Goal: Transaction & Acquisition: Purchase product/service

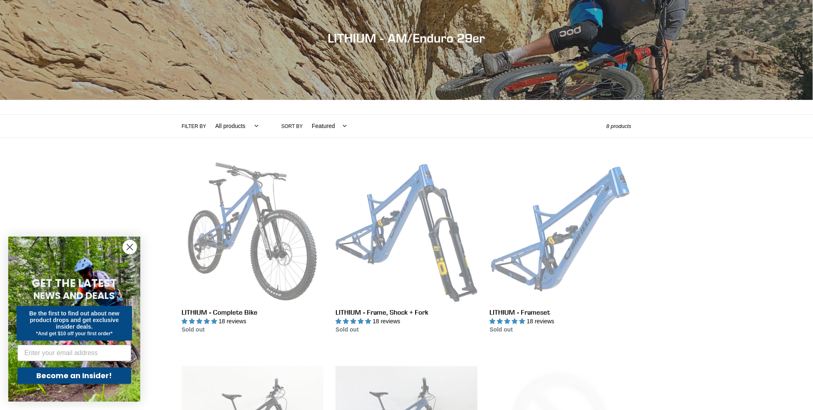
scroll to position [83, 0]
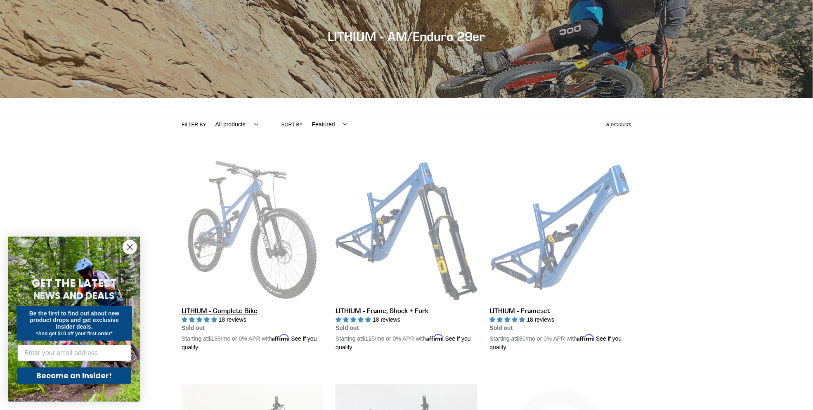
click at [246, 226] on link "LITHIUM - Complete Bike" at bounding box center [253, 255] width 142 height 193
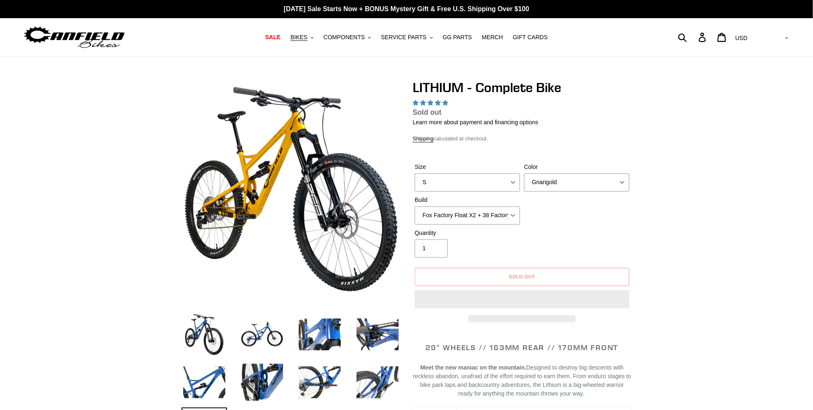
select select "highest-rating"
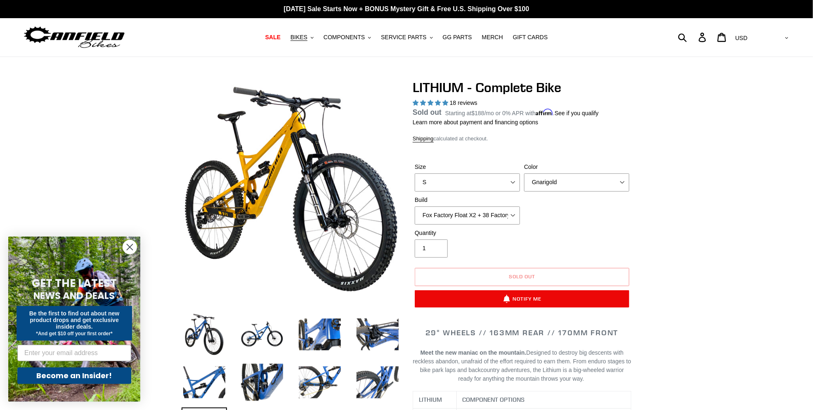
click at [131, 246] on circle "Close dialog" at bounding box center [130, 247] width 14 height 14
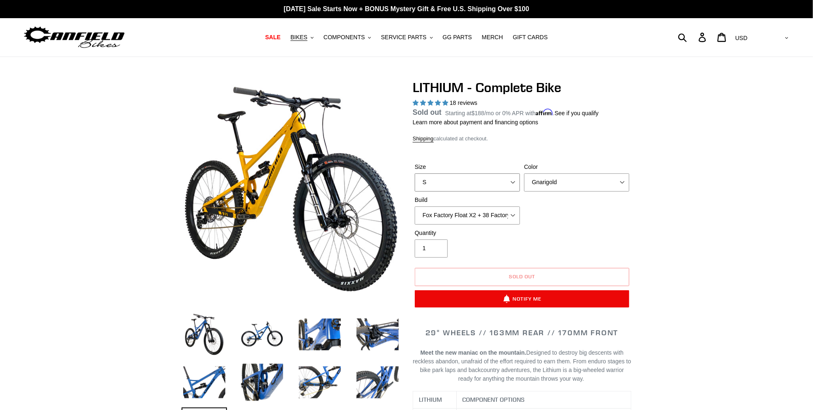
click at [456, 191] on select "S M L XL" at bounding box center [467, 182] width 105 height 18
select select "L"
click at [415, 191] on select "S M L XL" at bounding box center [467, 182] width 105 height 18
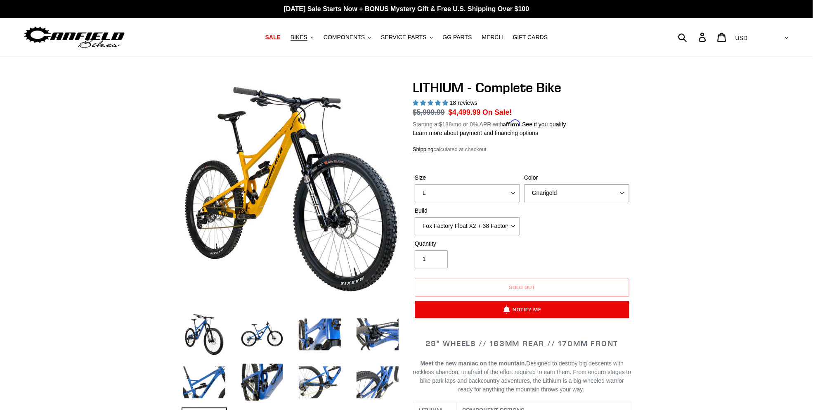
click at [545, 201] on select "Gnarigold Blue Velvet Stealth Black" at bounding box center [576, 193] width 105 height 18
click at [524, 198] on select "Gnarigold Blue Velvet Stealth Black" at bounding box center [576, 193] width 105 height 18
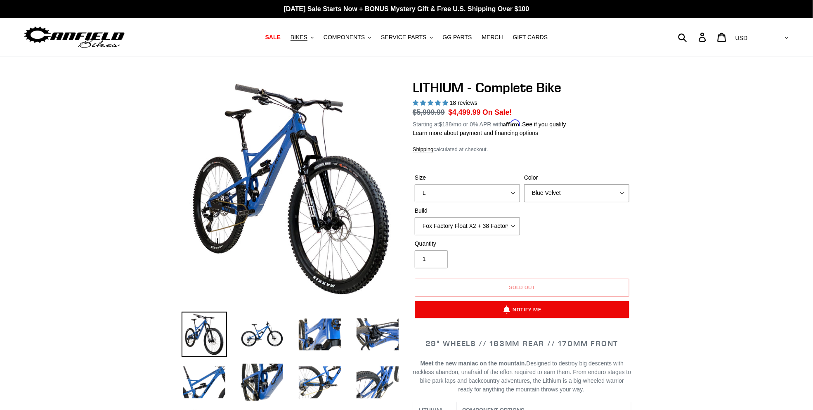
click at [550, 202] on select "Gnarigold Blue Velvet Stealth Black" at bounding box center [576, 193] width 105 height 18
select select "Stealth Black"
click at [524, 198] on select "Gnarigold Blue Velvet Stealth Black" at bounding box center [576, 193] width 105 height 18
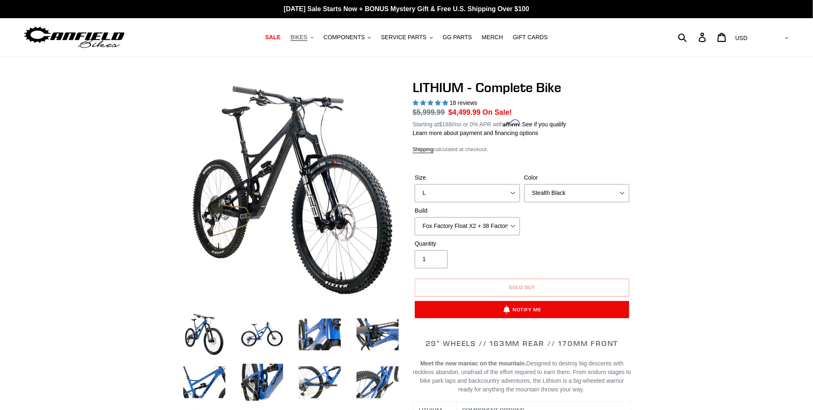
click at [312, 37] on button "BIKES .cls-1{fill:#231f20}" at bounding box center [301, 37] width 31 height 11
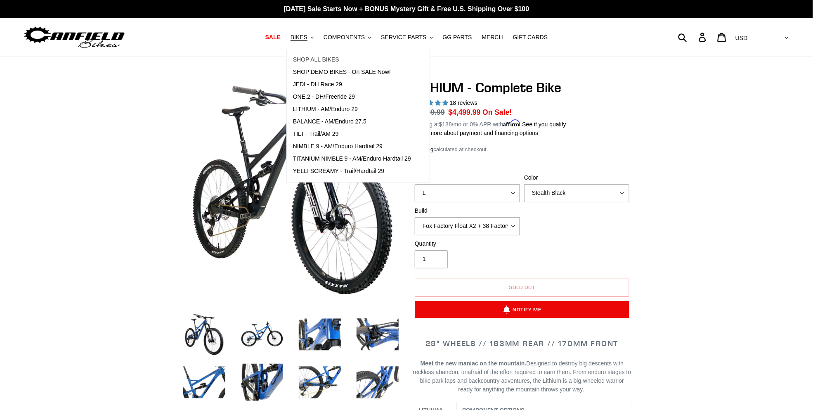
click at [322, 58] on span "SHOP ALL BIKES" at bounding box center [316, 59] width 46 height 7
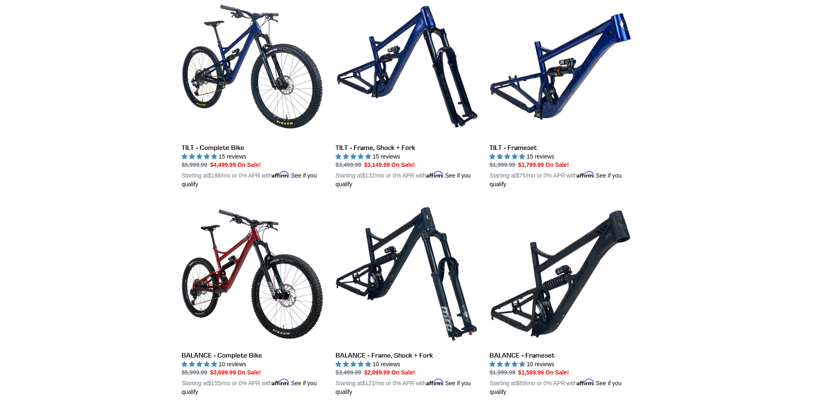
scroll to position [248, 0]
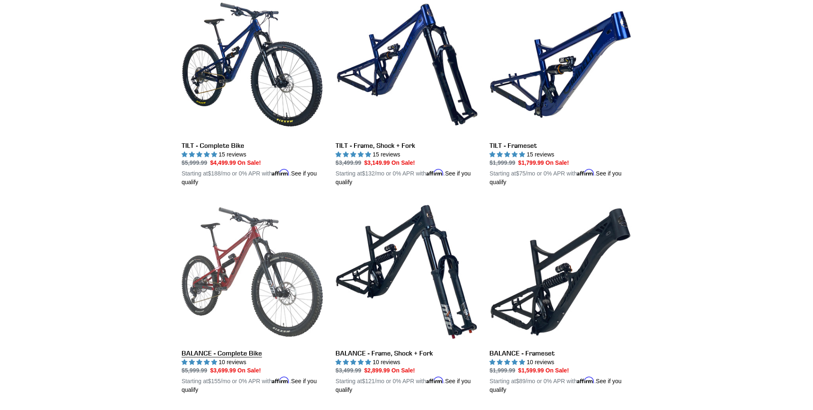
click at [226, 278] on link "BALANCE - Complete Bike" at bounding box center [253, 297] width 142 height 193
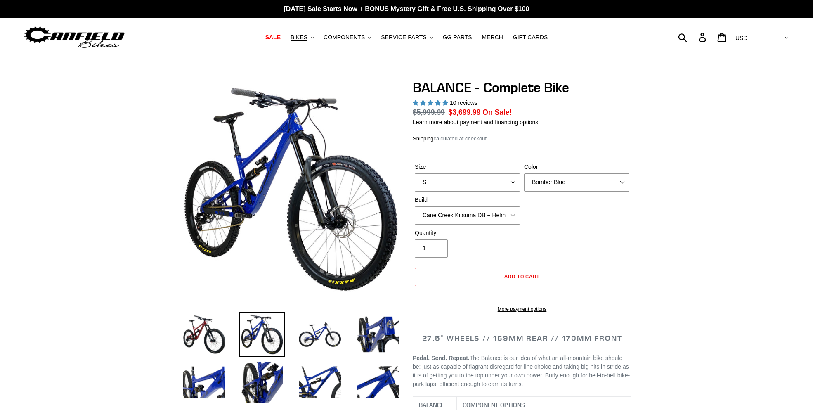
select select "highest-rating"
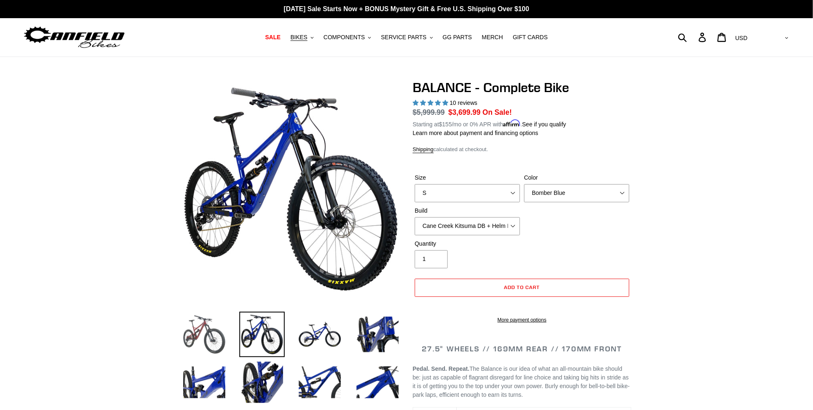
click at [197, 334] on img at bounding box center [204, 333] width 45 height 45
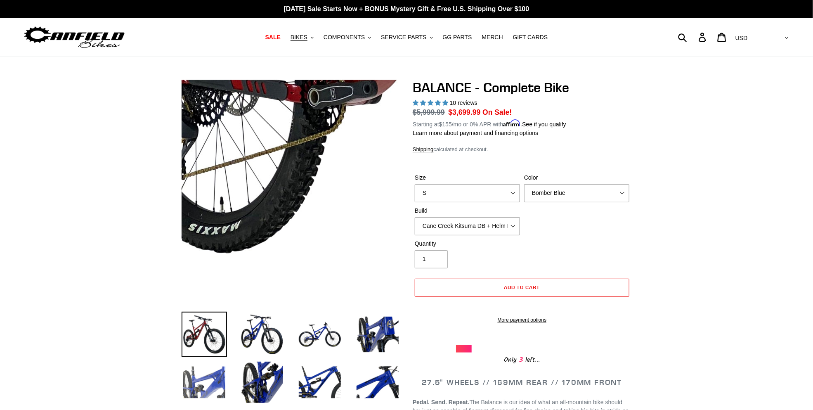
scroll to position [137, 0]
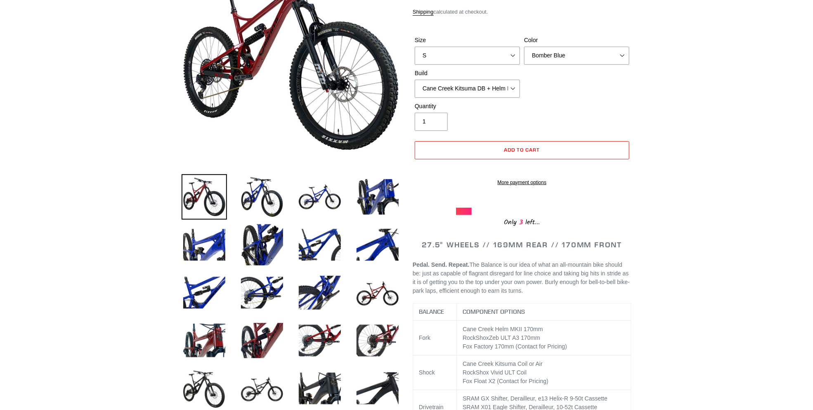
drag, startPoint x: 213, startPoint y: 259, endPoint x: 100, endPoint y: 275, distance: 114.2
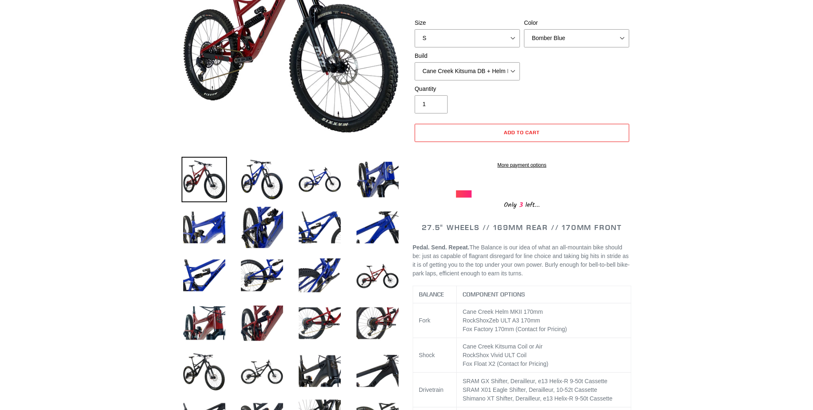
scroll to position [55, 0]
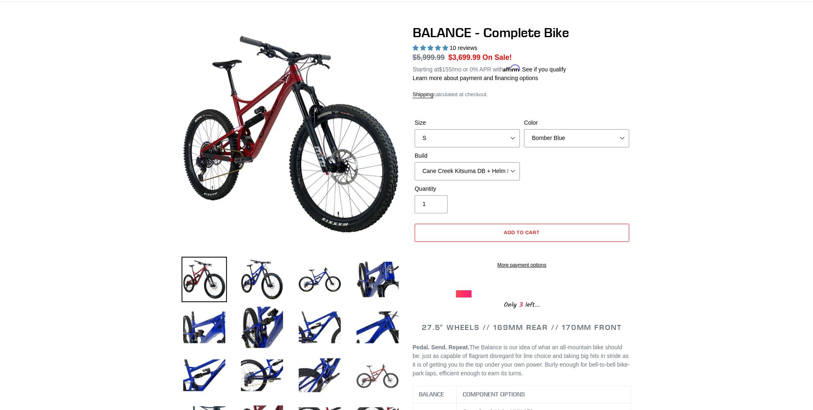
drag, startPoint x: 107, startPoint y: 277, endPoint x: 382, endPoint y: 378, distance: 292.6
click at [382, 378] on img at bounding box center [377, 374] width 45 height 45
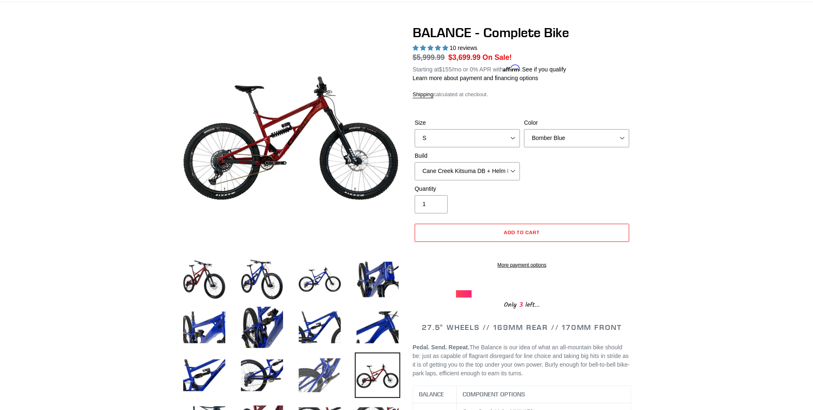
click at [325, 375] on img at bounding box center [319, 374] width 45 height 45
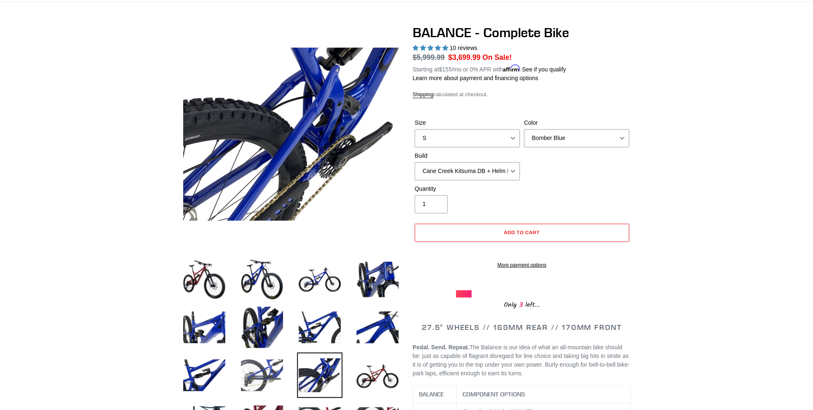
click at [276, 373] on img at bounding box center [261, 374] width 45 height 45
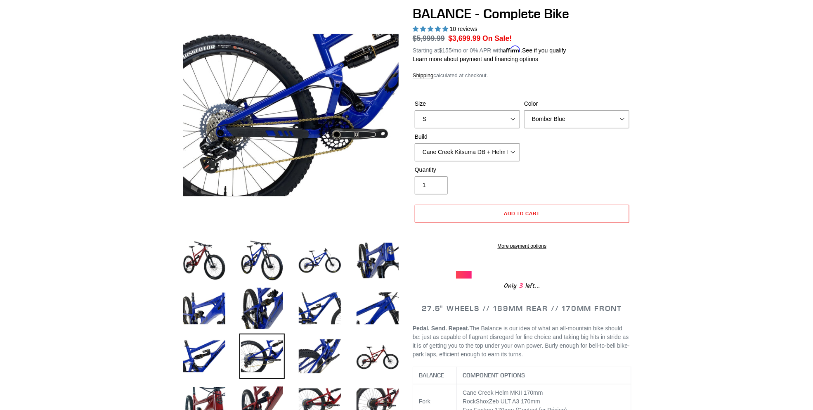
scroll to position [27, 0]
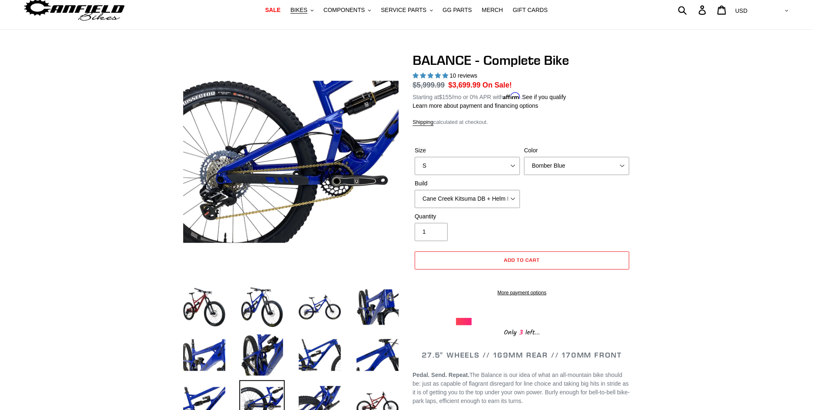
click at [454, 78] on span "10 reviews" at bounding box center [464, 75] width 28 height 7
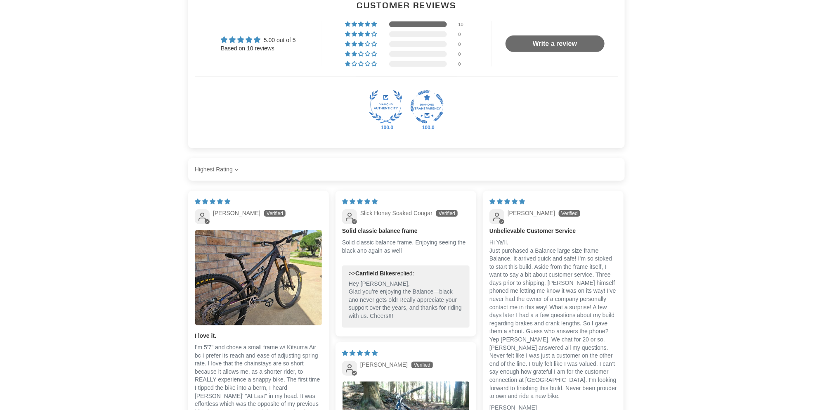
scroll to position [1678, 0]
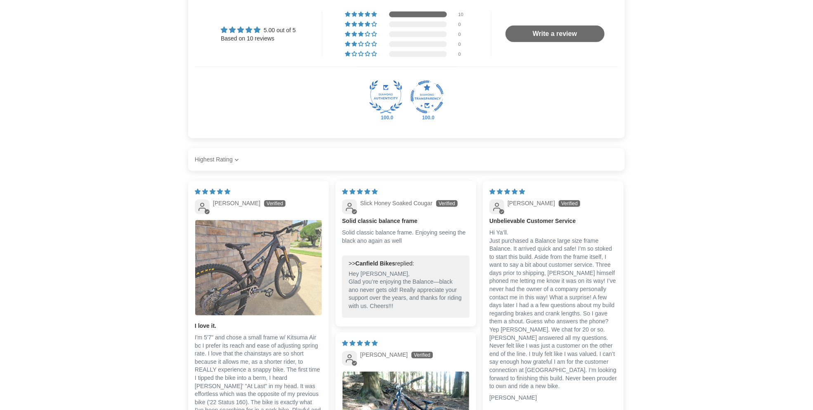
click at [217, 293] on img "Link to user picture 1" at bounding box center [258, 267] width 127 height 95
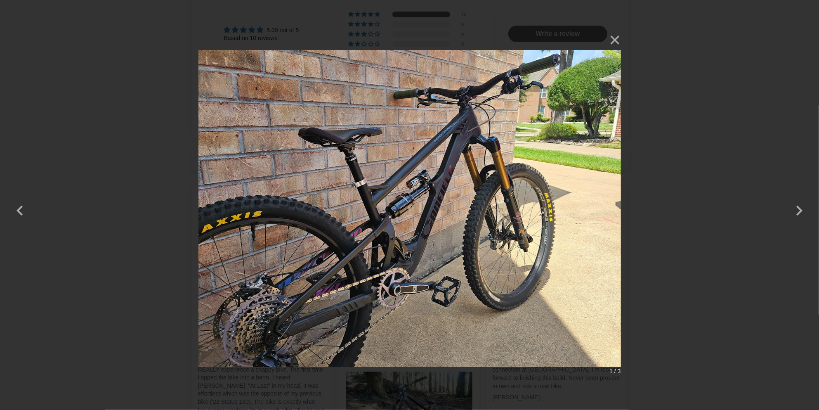
drag, startPoint x: 175, startPoint y: 292, endPoint x: 160, endPoint y: 307, distance: 21.0
click at [160, 307] on div "× 1 / 3 Loading..." at bounding box center [409, 205] width 819 height 410
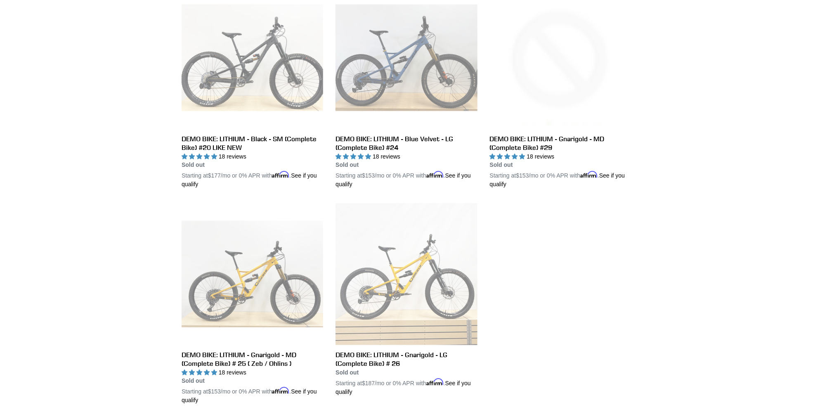
scroll to position [467, 0]
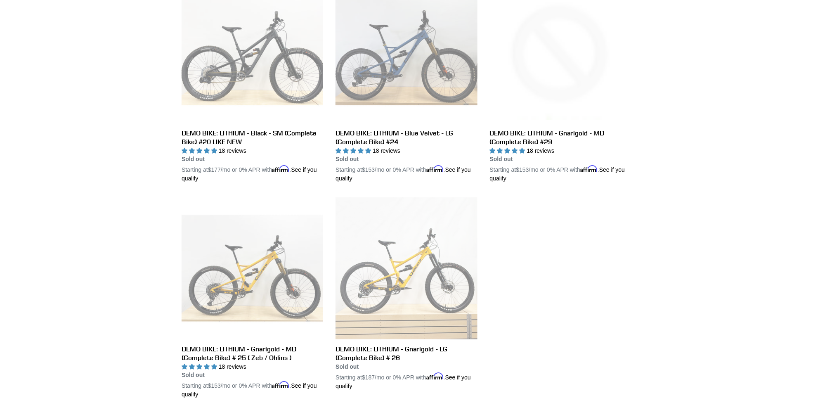
drag, startPoint x: 97, startPoint y: 229, endPoint x: 61, endPoint y: 233, distance: 35.6
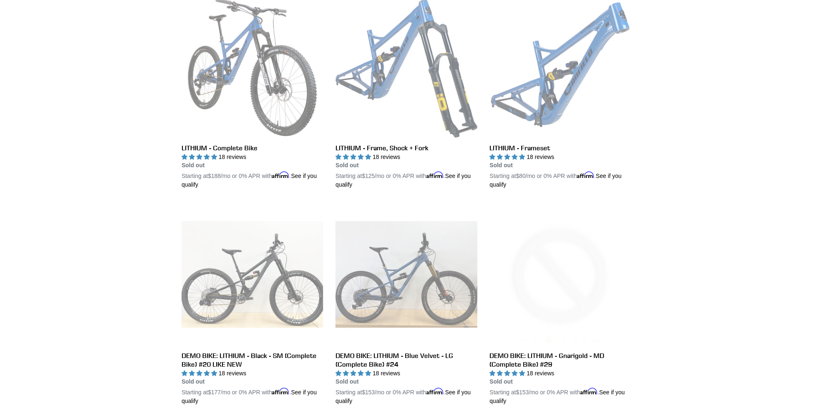
scroll to position [192, 0]
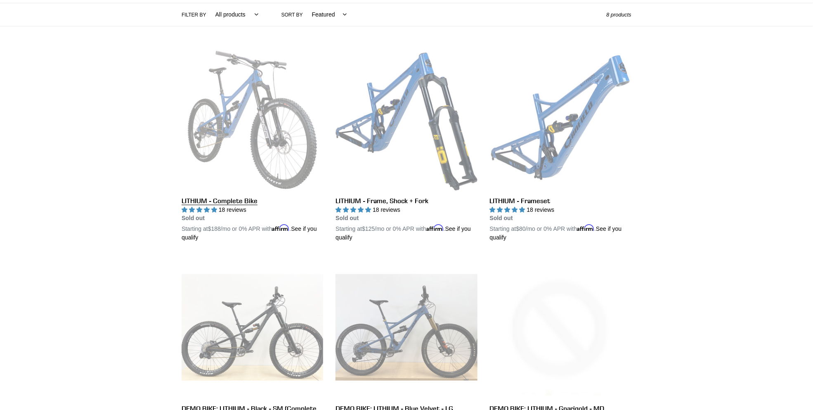
click at [246, 147] on link "LITHIUM - Complete Bike" at bounding box center [253, 145] width 142 height 193
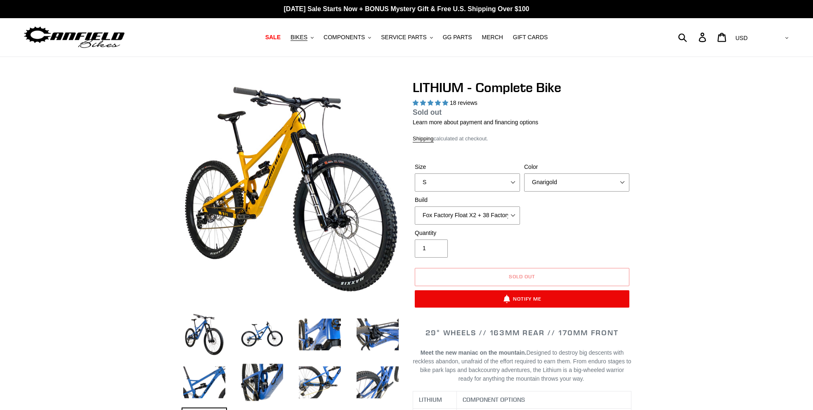
select select "highest-rating"
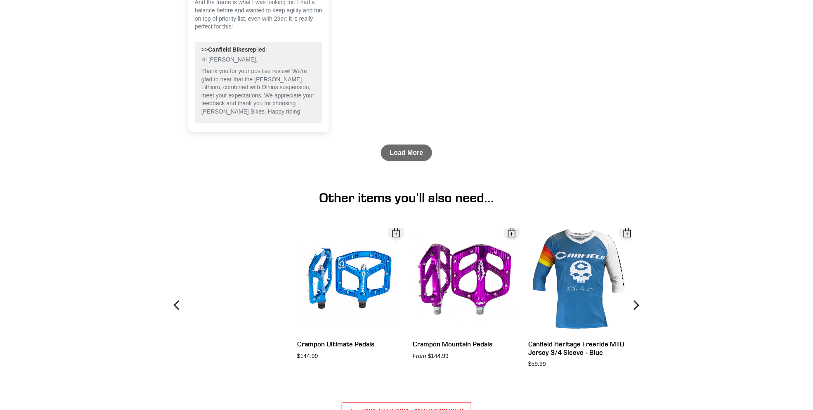
scroll to position [2888, 0]
